Goal: Information Seeking & Learning: Learn about a topic

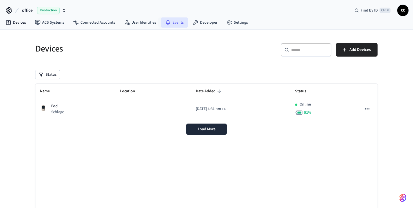
click at [170, 22] on link "Events" at bounding box center [175, 22] width 28 height 10
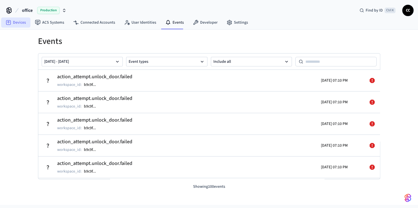
click at [12, 21] on link "Devices" at bounding box center [15, 22] width 29 height 10
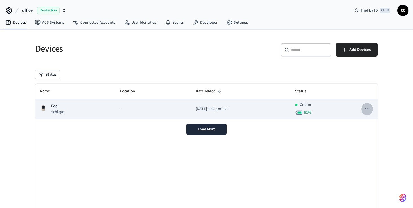
click at [366, 111] on icon "sticky table" at bounding box center [366, 108] width 7 height 7
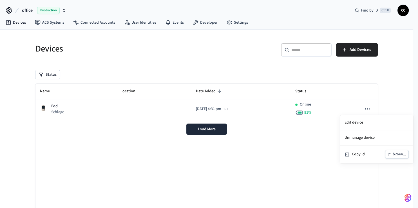
click at [346, 111] on div at bounding box center [209, 104] width 418 height 208
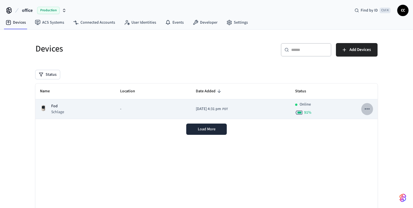
click at [367, 110] on icon "sticky table" at bounding box center [366, 108] width 7 height 7
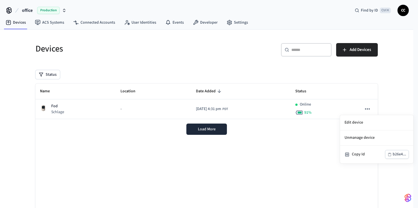
click at [351, 110] on div at bounding box center [209, 104] width 418 height 208
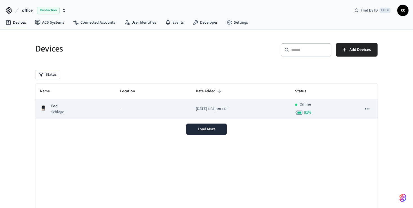
click at [130, 111] on div "-" at bounding box center [153, 109] width 67 height 6
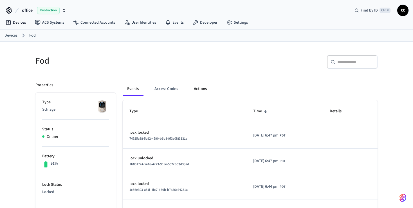
click at [207, 90] on button "Actions" at bounding box center [200, 89] width 22 height 14
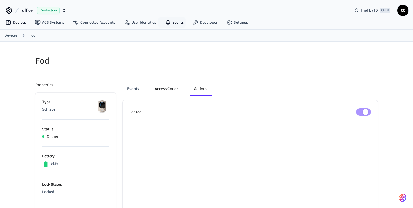
click at [167, 89] on button "Access Codes" at bounding box center [166, 89] width 33 height 14
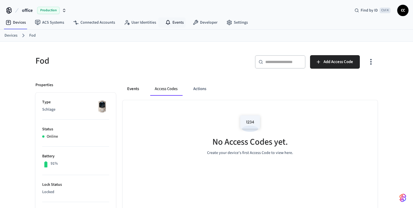
click at [131, 87] on button "Events" at bounding box center [133, 89] width 21 height 14
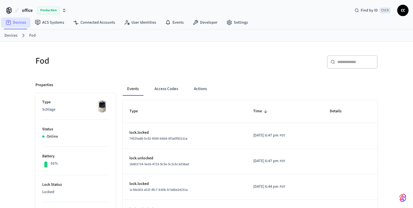
click at [19, 25] on link "Devices" at bounding box center [15, 22] width 29 height 10
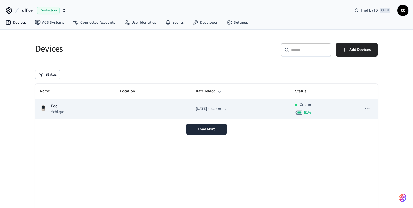
click at [373, 109] on td "sticky table" at bounding box center [367, 109] width 21 height 20
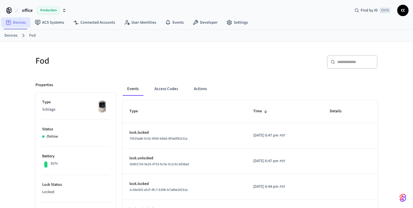
click at [21, 25] on link "Devices" at bounding box center [15, 22] width 29 height 10
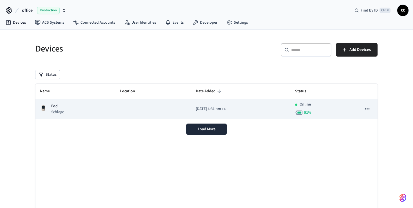
click at [366, 109] on icon "sticky table" at bounding box center [366, 108] width 7 height 7
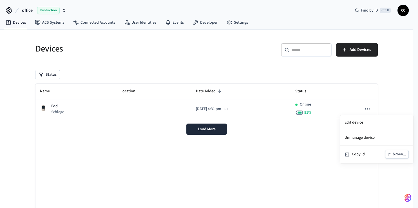
click at [281, 158] on div at bounding box center [209, 104] width 418 height 208
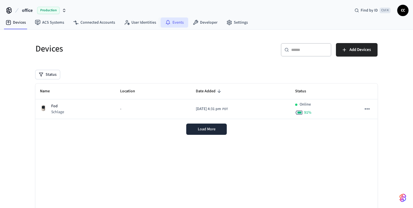
click at [174, 22] on link "Events" at bounding box center [175, 22] width 28 height 10
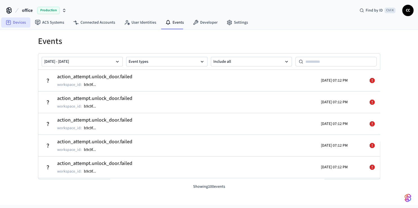
click at [16, 24] on link "Devices" at bounding box center [15, 22] width 29 height 10
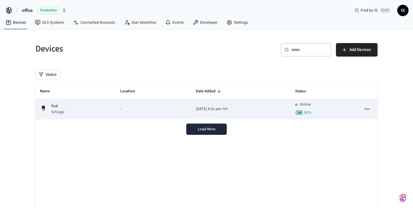
click at [332, 108] on div "Online 91 %" at bounding box center [323, 109] width 57 height 15
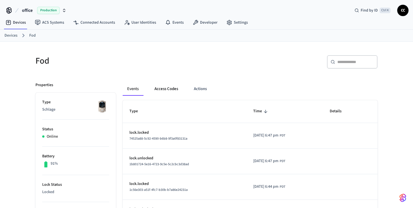
click at [168, 89] on button "Access Codes" at bounding box center [166, 89] width 33 height 14
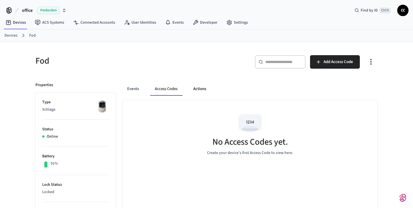
click at [204, 91] on button "Actions" at bounding box center [200, 89] width 22 height 14
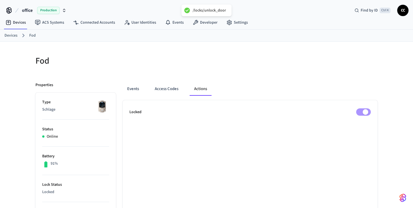
click at [405, 13] on span "CC" at bounding box center [403, 10] width 10 height 10
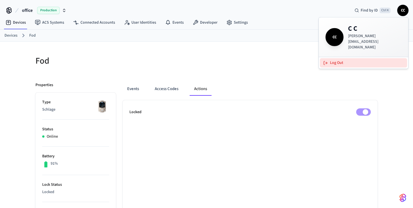
click at [342, 58] on button "Log Out" at bounding box center [363, 62] width 87 height 9
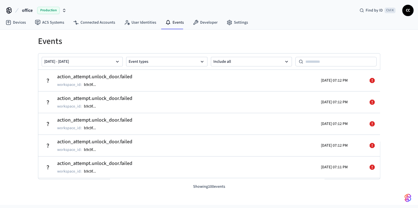
click at [23, 68] on div "Events Sep 28 2025 - Oct 05 2025 Event types Include all action_attempt.unlock_…" at bounding box center [209, 117] width 418 height 175
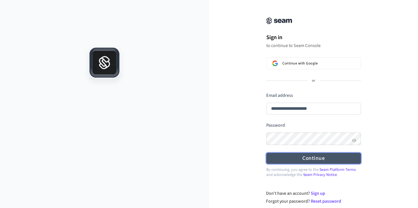
click at [310, 160] on button "Continue" at bounding box center [313, 158] width 95 height 11
type input "**********"
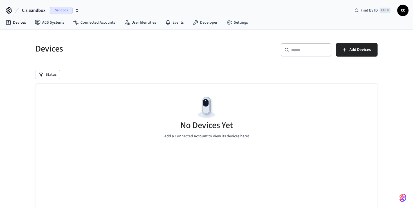
click at [54, 13] on span "Sandbox" at bounding box center [61, 10] width 23 height 7
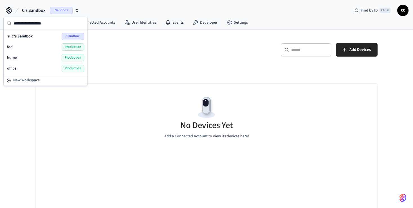
click at [52, 68] on div "office Production" at bounding box center [45, 68] width 77 height 7
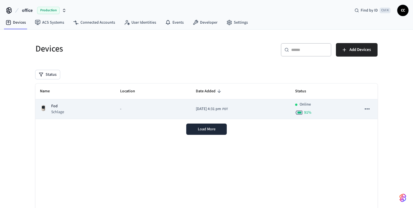
click at [279, 111] on td "2025/08/14 at 4:31 pm PDT" at bounding box center [240, 109] width 99 height 20
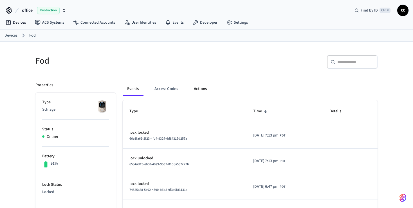
click at [200, 89] on button "Actions" at bounding box center [200, 89] width 22 height 14
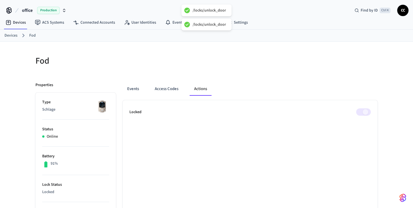
click at [364, 110] on span at bounding box center [363, 111] width 15 height 7
click at [237, 23] on link "Settings" at bounding box center [237, 22] width 30 height 10
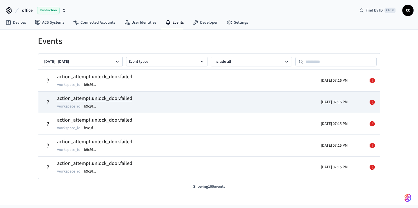
click at [124, 91] on tr "action_attempt.unlock_door.failed workspace_id : b9c9f ... [DATE] 07:16 PM" at bounding box center [209, 102] width 342 height 22
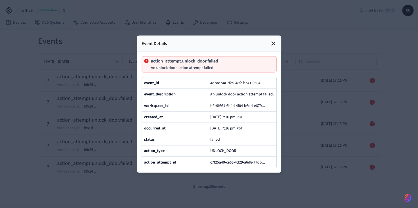
click at [271, 42] on icon at bounding box center [272, 43] width 3 height 3
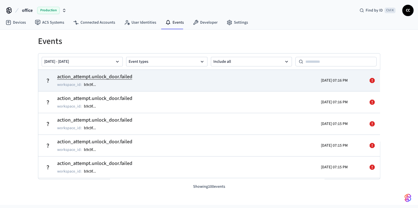
click at [230, 87] on td "action_attempt.unlock_door.failed workspace_id : b9c9f ..." at bounding box center [154, 81] width 222 height 16
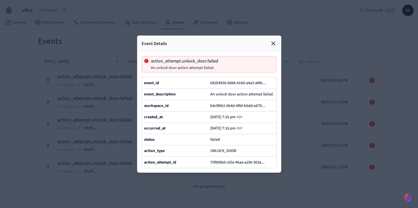
click at [273, 40] on icon at bounding box center [273, 43] width 7 height 7
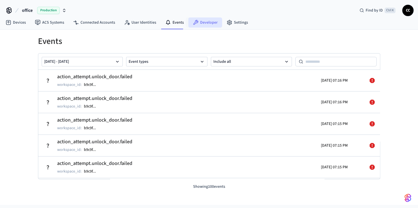
click at [206, 23] on link "Developer" at bounding box center [205, 22] width 34 height 10
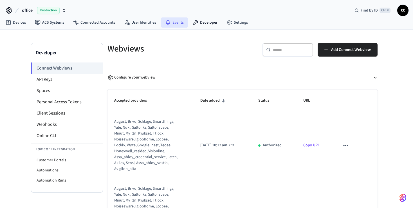
click at [179, 25] on link "Events" at bounding box center [175, 22] width 28 height 10
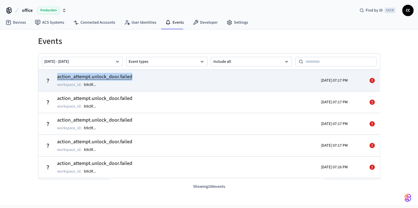
drag, startPoint x: 143, startPoint y: 77, endPoint x: 52, endPoint y: 75, distance: 91.2
click at [52, 75] on td "action_attempt.unlock_door.failed workspace_id : b9c9f ..." at bounding box center [154, 81] width 222 height 16
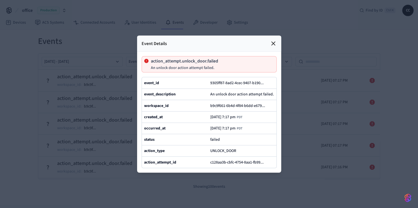
click at [248, 91] on div "An unlock door action attempt failed." at bounding box center [242, 94] width 64 height 6
click at [248, 91] on span "An unlock door action attempt failed." at bounding box center [242, 94] width 64 height 6
click at [272, 42] on icon at bounding box center [272, 43] width 3 height 3
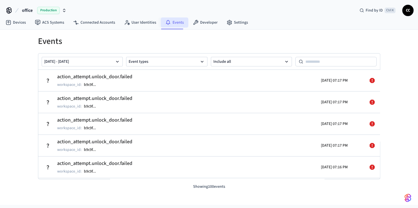
click at [174, 20] on link "Events" at bounding box center [175, 22] width 28 height 10
click at [292, 22] on div "Devices ACS Systems Connected Accounts User Identities Events Developer Settings" at bounding box center [209, 22] width 418 height 13
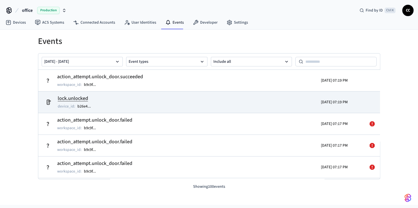
click at [98, 104] on td "lock.unlocked device_id : b26e4 ..." at bounding box center [154, 102] width 222 height 16
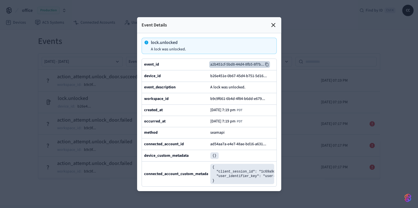
click at [268, 62] on icon at bounding box center [266, 64] width 3 height 4
click at [300, 184] on div at bounding box center [209, 104] width 418 height 208
click at [272, 22] on icon at bounding box center [273, 25] width 7 height 7
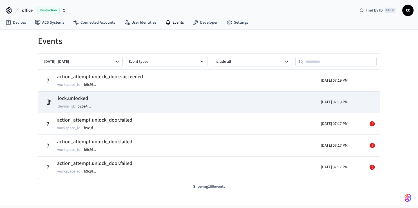
click at [80, 97] on h2 "lock.unlocked" at bounding box center [77, 99] width 39 height 8
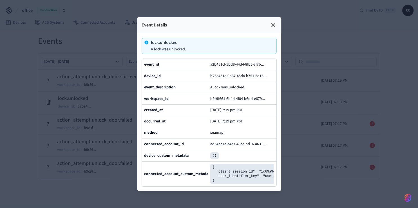
click at [26, 101] on div at bounding box center [209, 104] width 418 height 208
click at [271, 22] on icon at bounding box center [273, 25] width 7 height 7
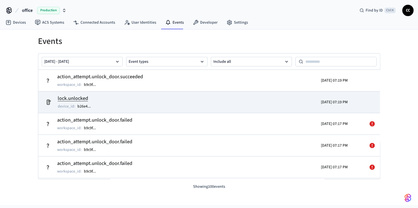
click at [216, 99] on td "lock.unlocked device_id : b26e4 ..." at bounding box center [154, 102] width 222 height 16
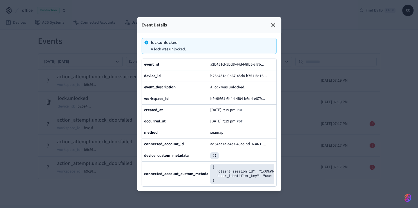
click at [31, 99] on div at bounding box center [209, 104] width 418 height 208
click at [93, 76] on div at bounding box center [209, 104] width 418 height 208
click at [274, 22] on icon at bounding box center [273, 25] width 7 height 7
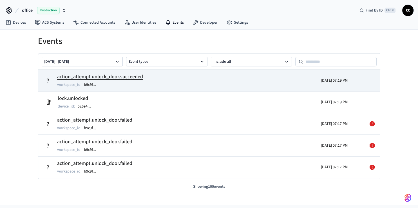
click at [152, 71] on tr "action_attempt.unlock_door.succeeded workspace_id : b9c9f ... 2025/10/05 07:19 …" at bounding box center [209, 80] width 342 height 21
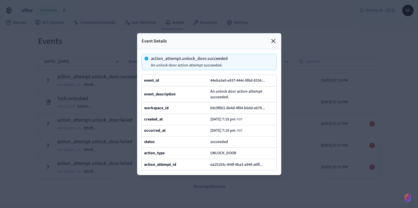
click at [275, 38] on icon at bounding box center [273, 41] width 7 height 7
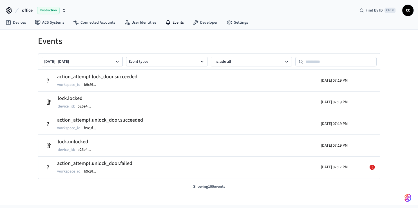
click at [16, 92] on div "Events [DATE] - [DATE] Event types Include all action_attempt.lock_door.succeed…" at bounding box center [209, 117] width 418 height 175
click at [28, 111] on div "Events [DATE] - [DATE] Event types Include all action_attempt.unlock_door.succe…" at bounding box center [209, 117] width 418 height 175
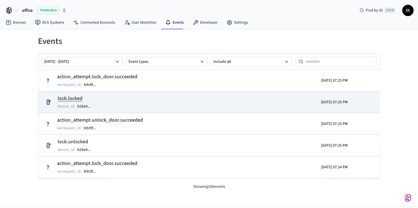
click at [119, 109] on td "lock.locked device_id : b26e4 ..." at bounding box center [154, 102] width 222 height 16
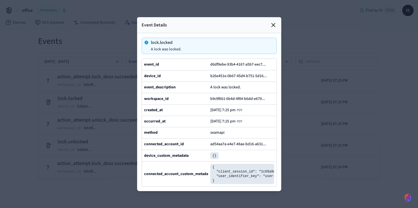
drag, startPoint x: 220, startPoint y: 203, endPoint x: 228, endPoint y: 203, distance: 8.2
click at [228, 186] on div "connected_account_custom_metadata { "client_session_id": "1c69a9d3-1cb5-4bfd-90…" at bounding box center [209, 173] width 134 height 25
click at [22, 131] on div at bounding box center [209, 104] width 418 height 208
click at [275, 22] on icon at bounding box center [273, 25] width 7 height 7
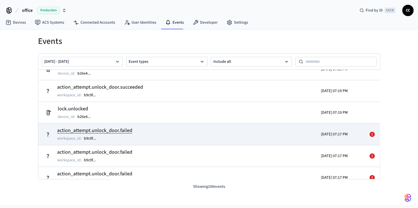
scroll to position [235, 0]
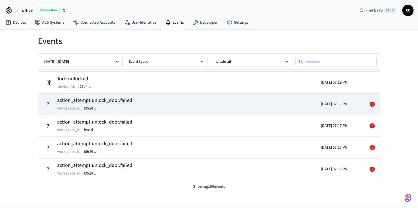
click at [143, 104] on td "action_attempt.unlock_door.failed workspace_id : b9c9f ..." at bounding box center [154, 104] width 222 height 16
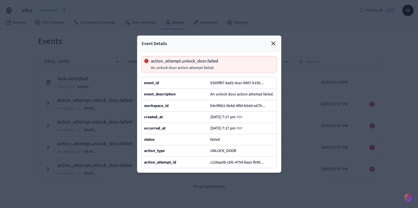
click at [272, 42] on icon at bounding box center [272, 43] width 3 height 3
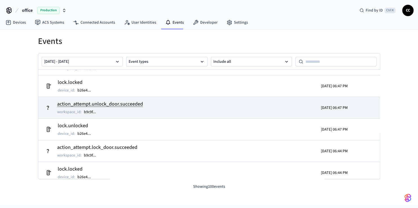
scroll to position [1175, 0]
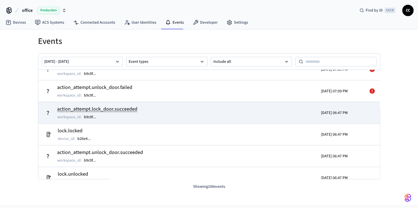
click at [211, 117] on td "action_attempt.lock_door.succeeded workspace_id : b9c9f ..." at bounding box center [154, 113] width 222 height 16
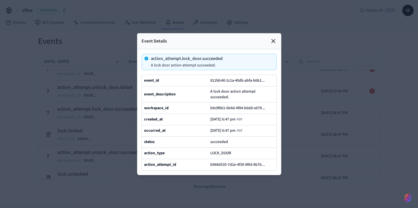
click at [101, 124] on div at bounding box center [209, 104] width 418 height 208
click at [298, 115] on div at bounding box center [209, 104] width 418 height 208
click at [271, 38] on icon at bounding box center [273, 41] width 7 height 7
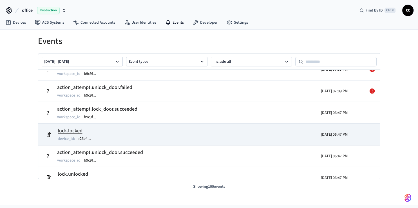
click at [301, 134] on div "[DATE] 06:47 PM" at bounding box center [305, 135] width 83 height 16
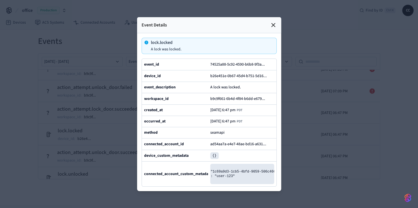
scroll to position [0, 56]
click at [289, 152] on div at bounding box center [209, 104] width 418 height 208
drag, startPoint x: 274, startPoint y: 7, endPoint x: 272, endPoint y: 38, distance: 30.8
click at [274, 22] on icon at bounding box center [273, 25] width 7 height 7
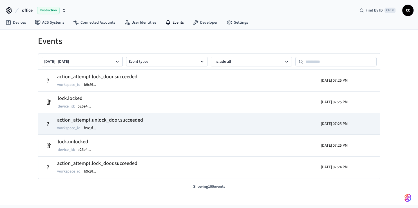
scroll to position [101, 0]
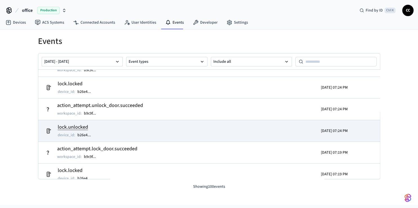
click at [168, 130] on td "lock.unlocked device_id : b26e4 ..." at bounding box center [154, 131] width 222 height 16
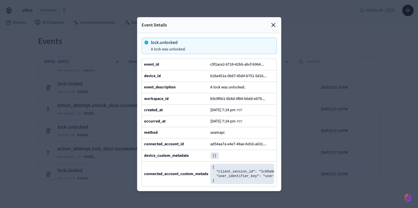
click at [291, 145] on div at bounding box center [209, 104] width 418 height 208
click at [274, 23] on icon at bounding box center [272, 24] width 3 height 3
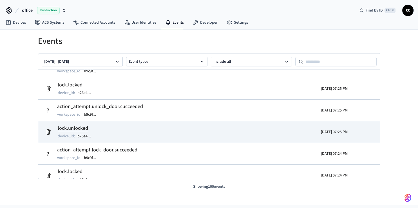
scroll to position [0, 0]
